Goal: Transaction & Acquisition: Purchase product/service

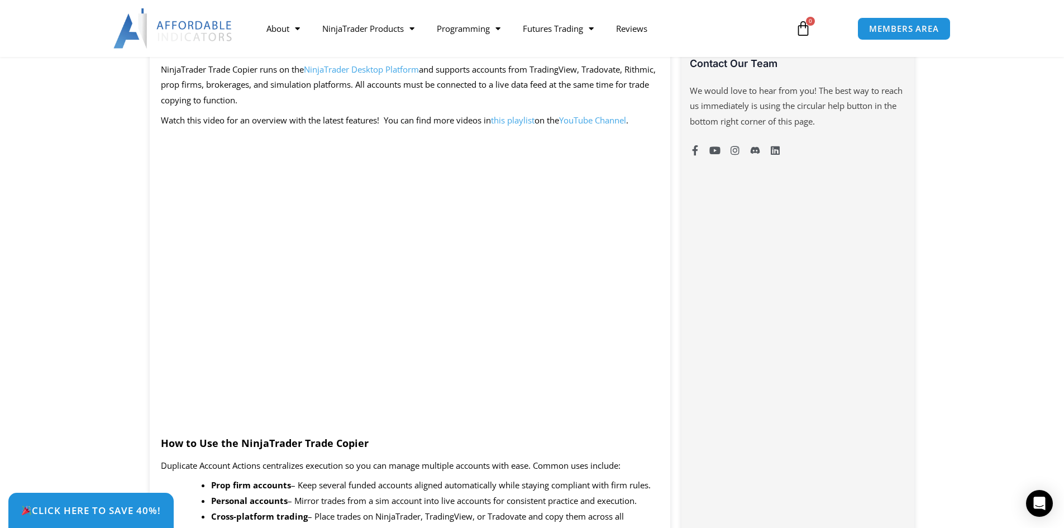
scroll to position [838, 0]
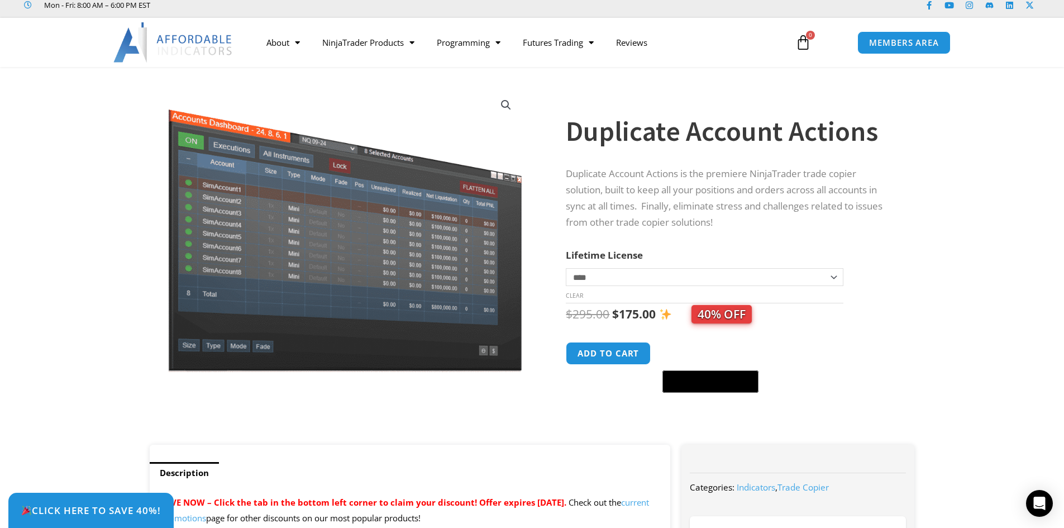
scroll to position [27, 0]
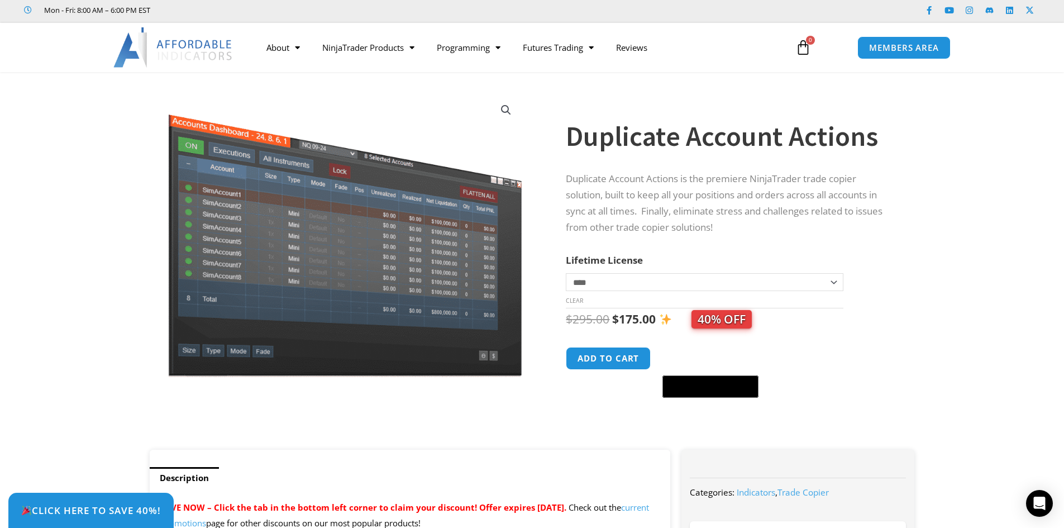
click at [836, 284] on select "**********" at bounding box center [704, 282] width 277 height 18
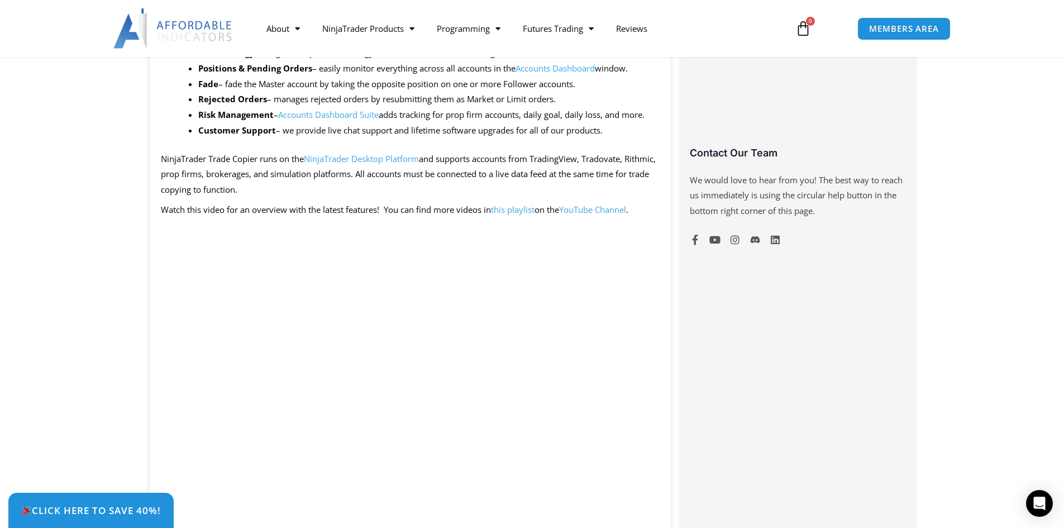
scroll to position [810, 0]
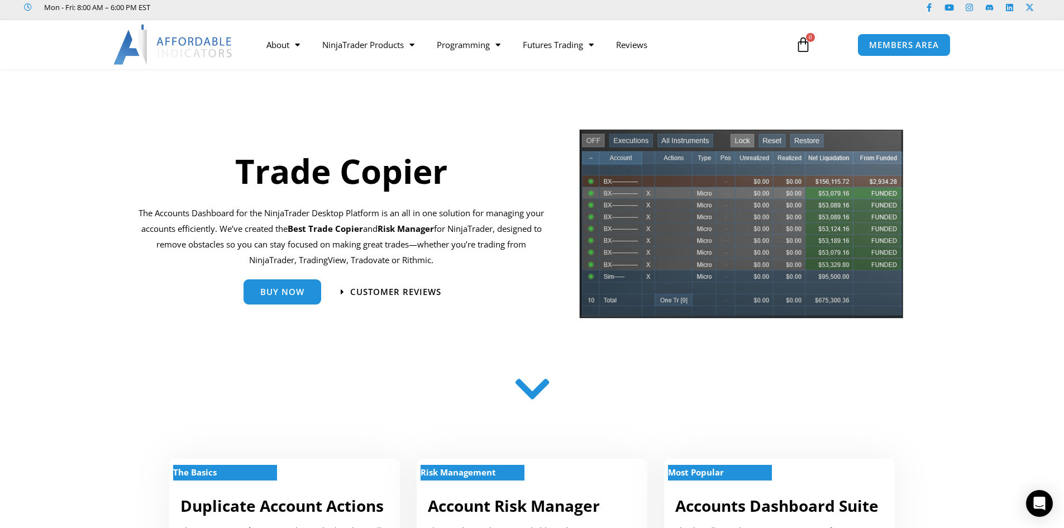
scroll to position [20, 0]
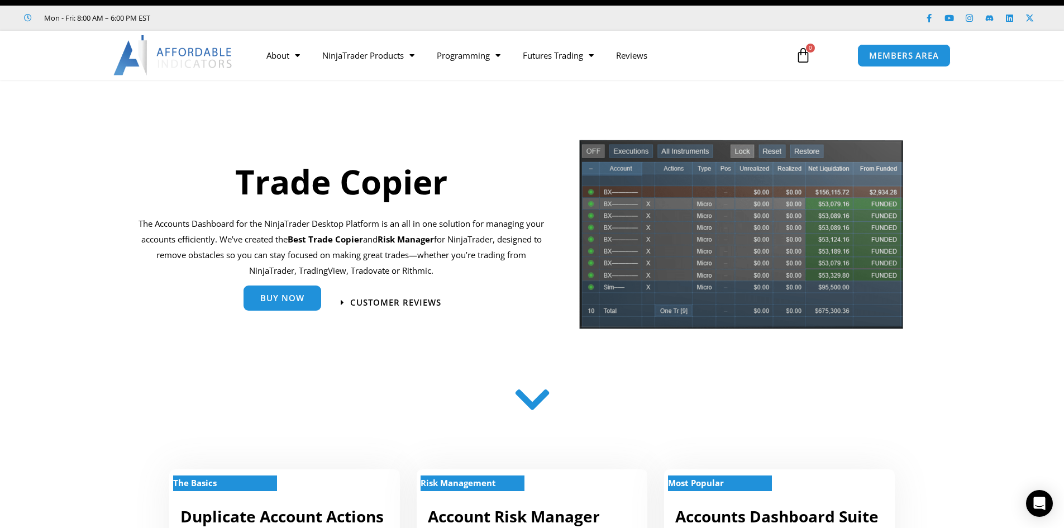
click at [281, 301] on span "Buy Now" at bounding box center [282, 300] width 44 height 8
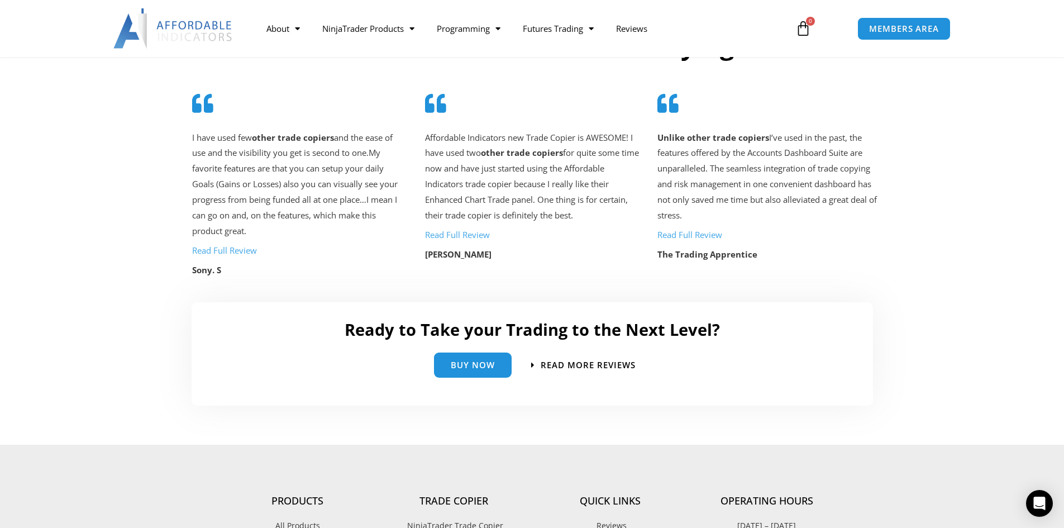
scroll to position [2362, 0]
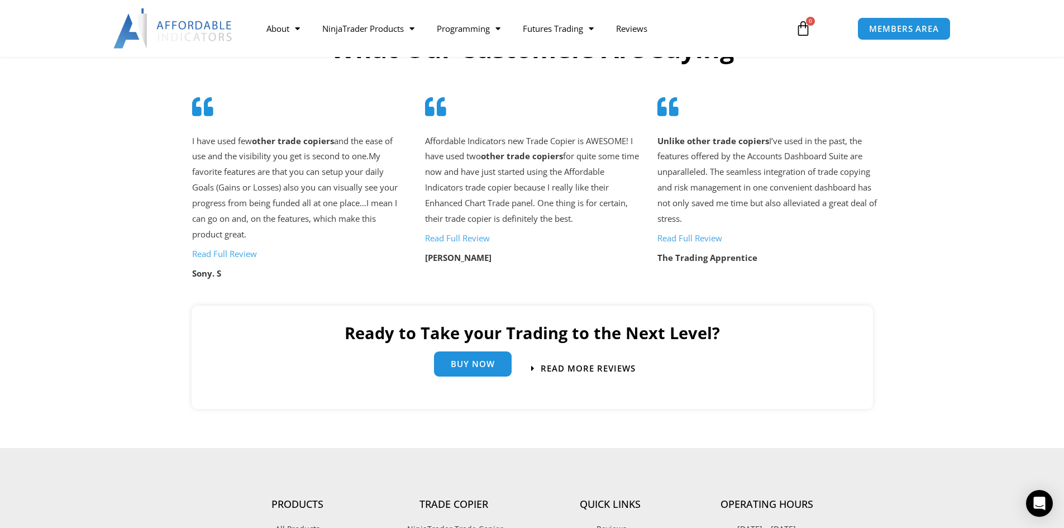
click at [487, 364] on span "Buy Now" at bounding box center [473, 364] width 44 height 8
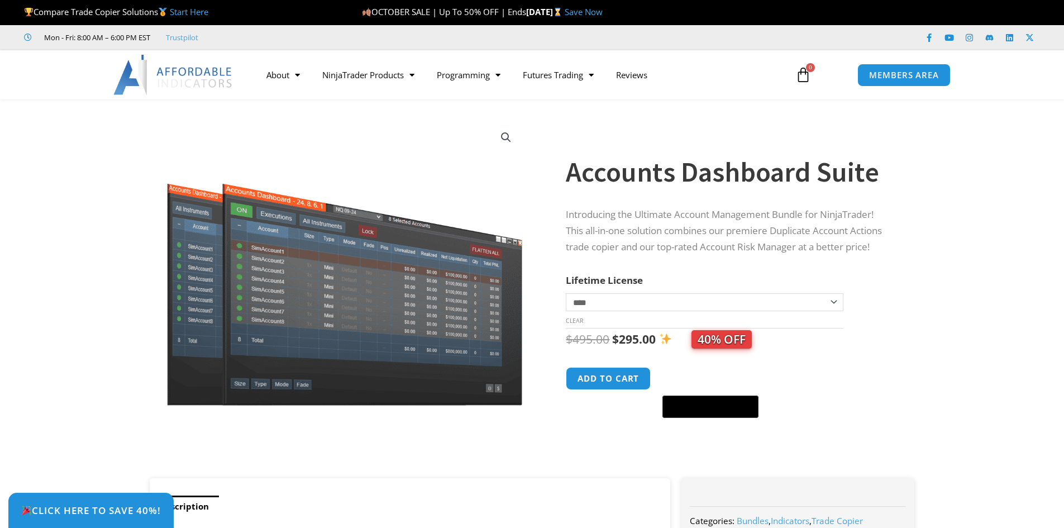
click at [643, 183] on h1 "Accounts Dashboard Suite" at bounding box center [729, 172] width 326 height 39
